Goal: Find contact information: Find contact information

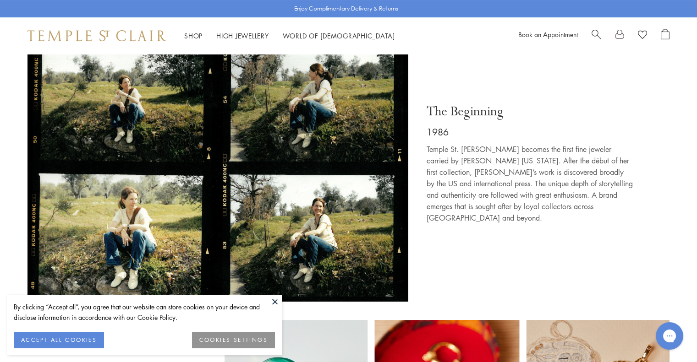
scroll to position [374, 0]
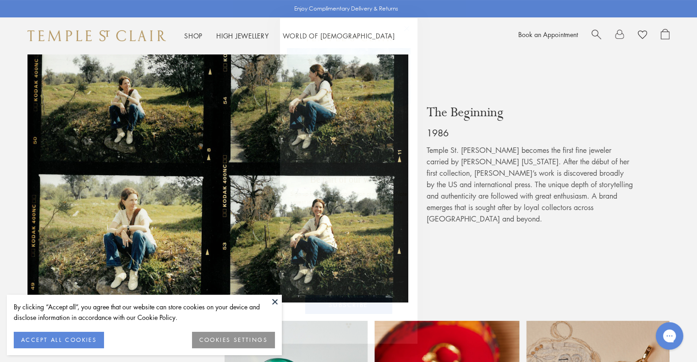
click at [410, 29] on circle "Close dialog" at bounding box center [406, 28] width 11 height 11
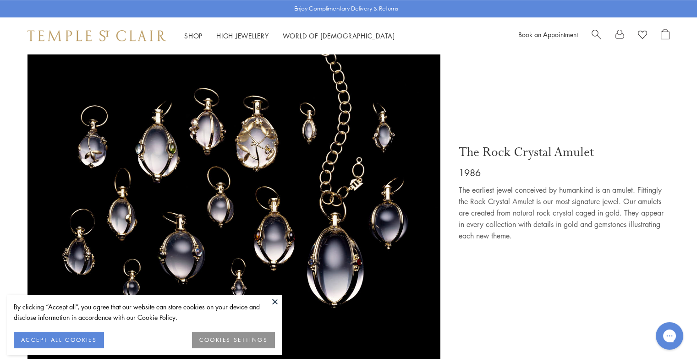
scroll to position [914, 0]
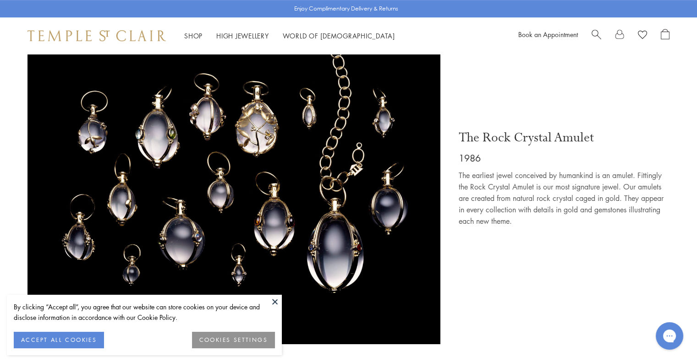
click at [273, 301] on button at bounding box center [275, 302] width 14 height 14
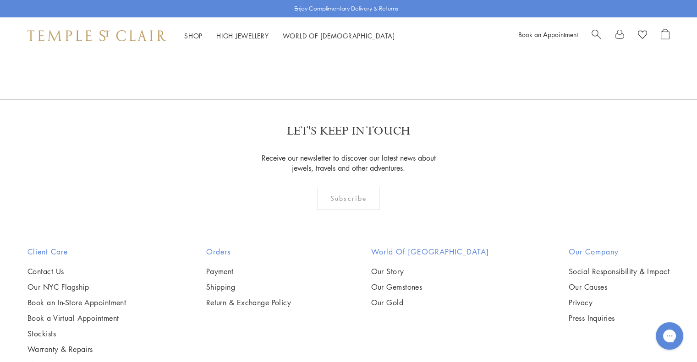
scroll to position [6158, 0]
click at [59, 268] on link "Contact Us" at bounding box center [76, 273] width 99 height 10
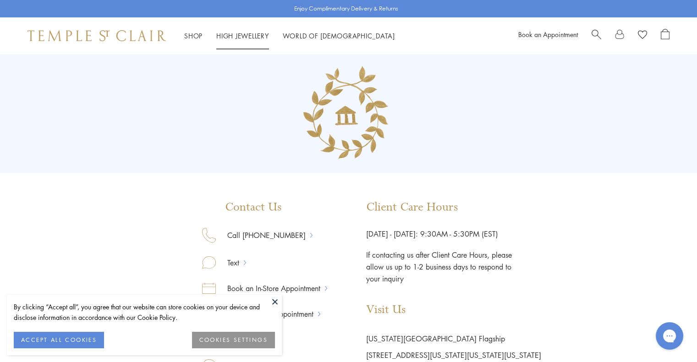
click at [232, 32] on li "High Jewellery High Jewellery" at bounding box center [242, 35] width 53 height 11
click at [234, 35] on link "High Jewellery High Jewellery" at bounding box center [242, 35] width 53 height 9
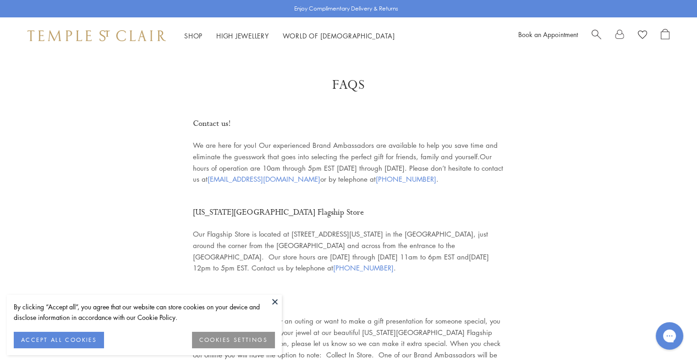
scroll to position [420, 0]
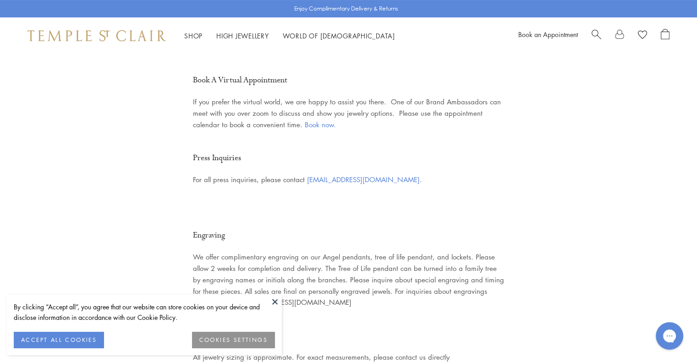
click at [277, 301] on button at bounding box center [275, 302] width 14 height 14
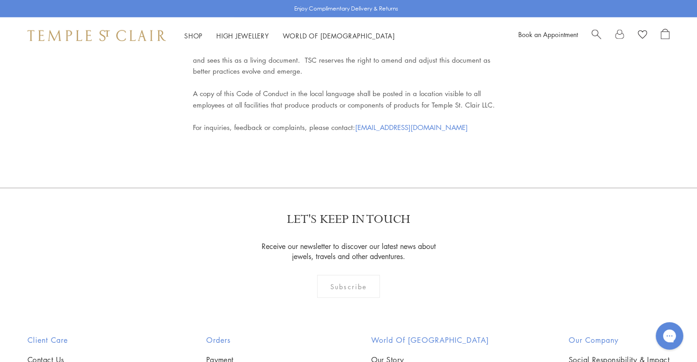
scroll to position [4168, 0]
click at [51, 356] on link "Contact Us" at bounding box center [76, 361] width 99 height 10
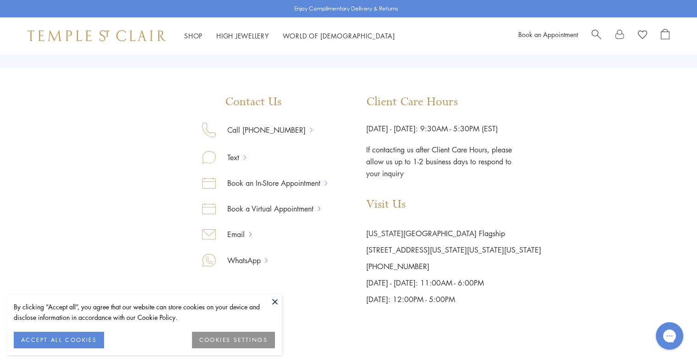
scroll to position [106, 0]
click at [243, 232] on link "Email" at bounding box center [232, 234] width 33 height 12
click at [241, 234] on link "Email" at bounding box center [232, 234] width 33 height 12
click at [589, 151] on div "Contact Us Call [PHONE_NUMBER] Text Book an In-Store Appointment Book a Virtual…" at bounding box center [348, 127] width 697 height 359
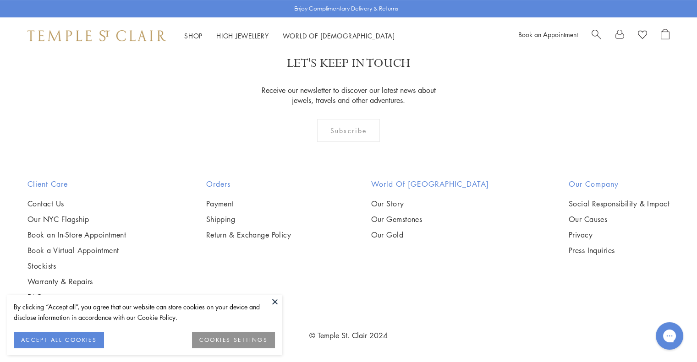
scroll to position [436, 0]
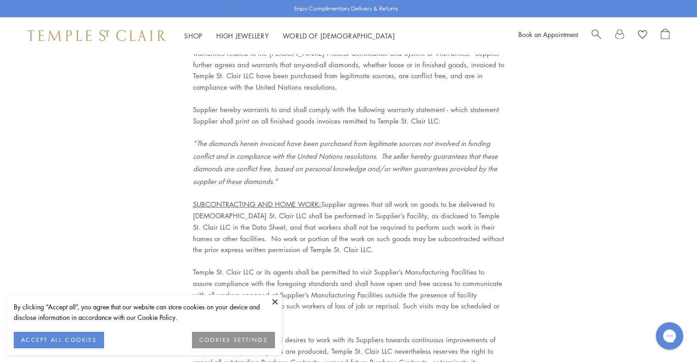
scroll to position [1556, 0]
